Goal: Transaction & Acquisition: Download file/media

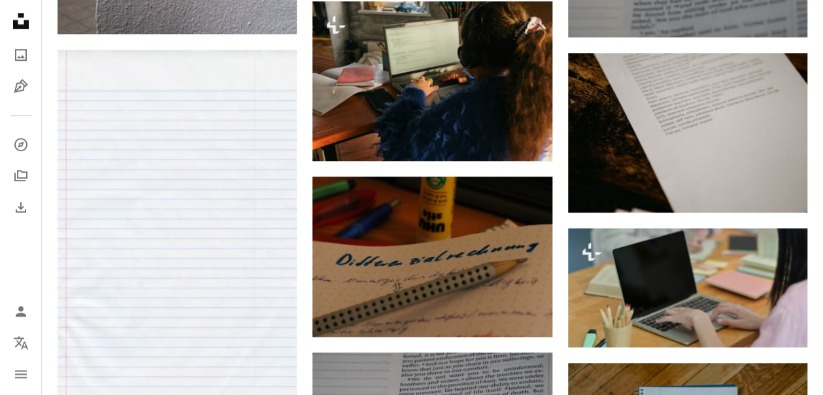
scroll to position [3006, 0]
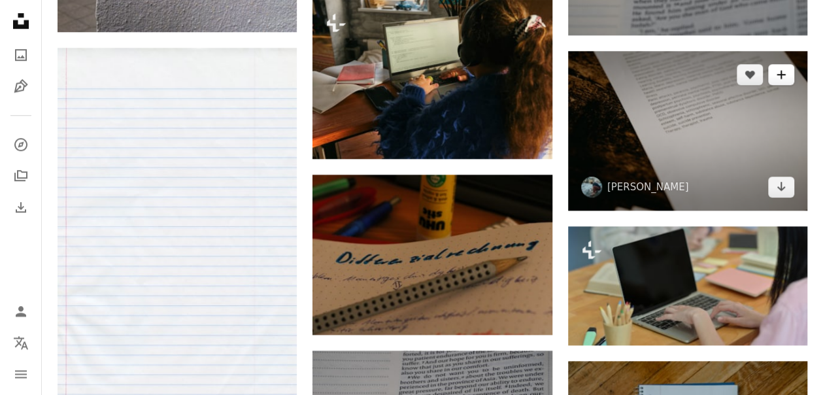
click at [784, 78] on icon "컬렉션에 추가" at bounding box center [780, 74] width 8 height 8
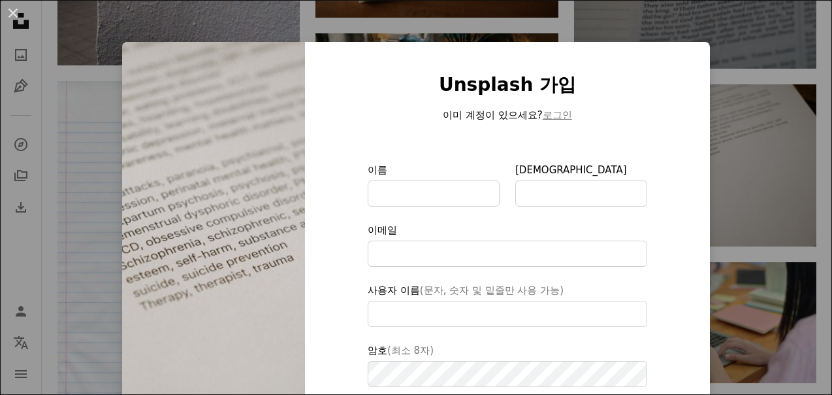
click at [771, 121] on div "An X shape Unsplash 가입 이미 계정이 있으세요? 로그인 이름 성 이메일 사용자 이름 (문자, 숫자 및 밑줄만 사용 가능) 암호…" at bounding box center [416, 197] width 832 height 395
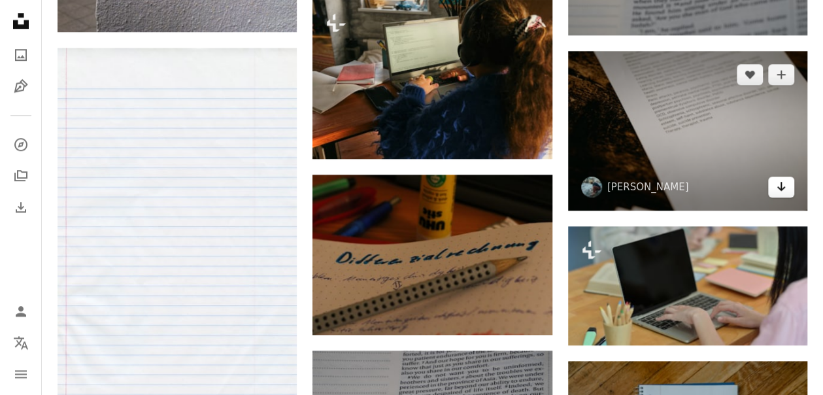
click at [785, 191] on icon "Arrow pointing down" at bounding box center [781, 186] width 10 height 16
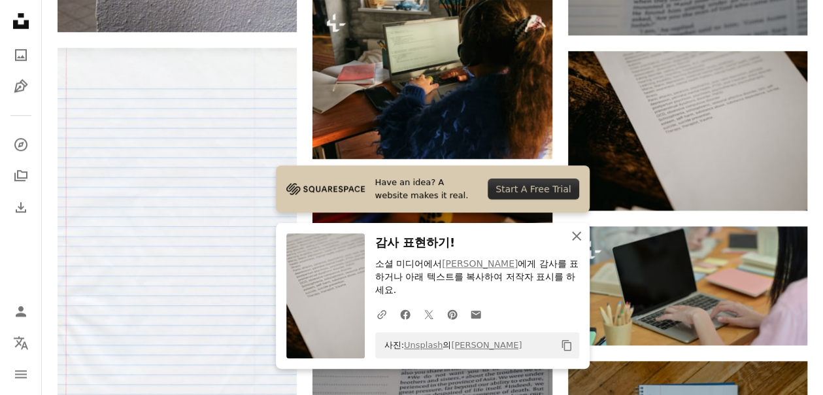
click at [582, 234] on icon "An X shape" at bounding box center [576, 236] width 16 height 16
